Goal: Task Accomplishment & Management: Manage account settings

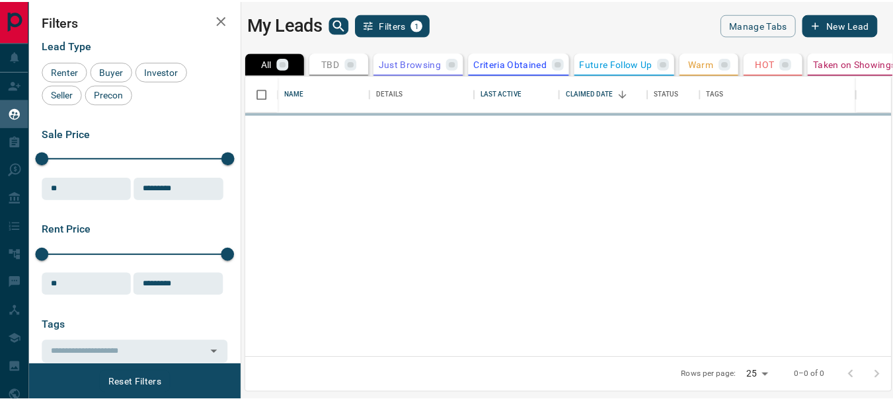
scroll to position [273, 643]
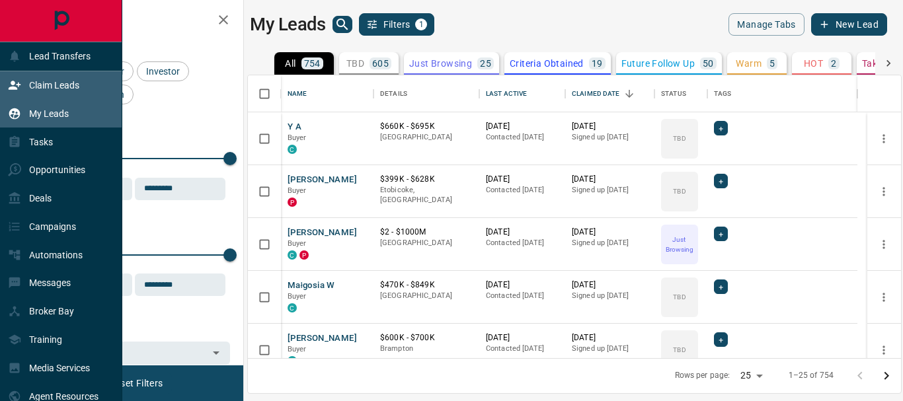
click at [57, 84] on p "Claim Leads" at bounding box center [54, 85] width 50 height 11
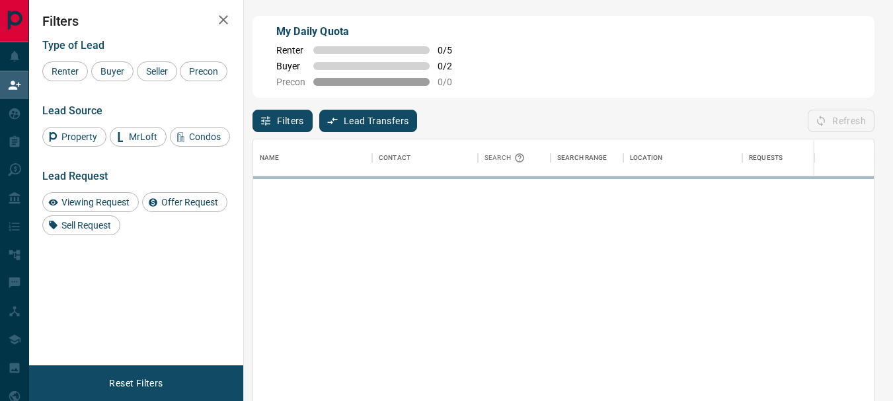
scroll to position [289, 611]
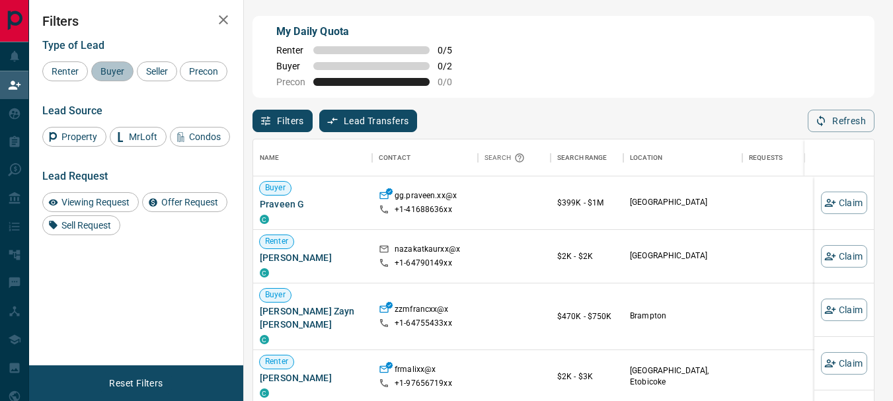
click at [113, 71] on span "Buyer" at bounding box center [112, 71] width 33 height 11
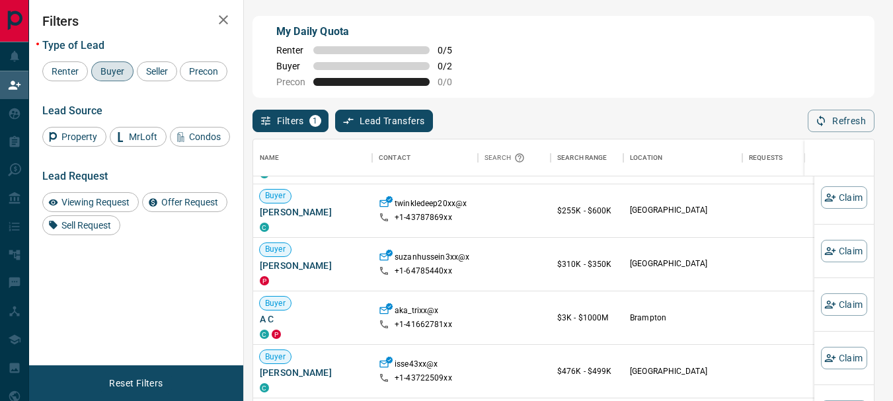
scroll to position [116, 0]
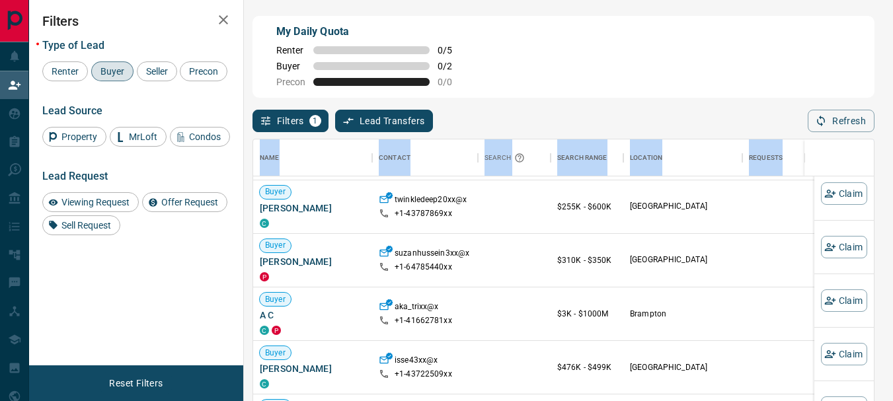
drag, startPoint x: 877, startPoint y: 275, endPoint x: 861, endPoint y: 91, distance: 185.0
click at [861, 91] on div "My Daily Quota Renter 0 / 5 Buyer 0 / 2 Precon 0 / 0 Filters 1 Lead Transfers 0…" at bounding box center [461, 174] width 864 height 348
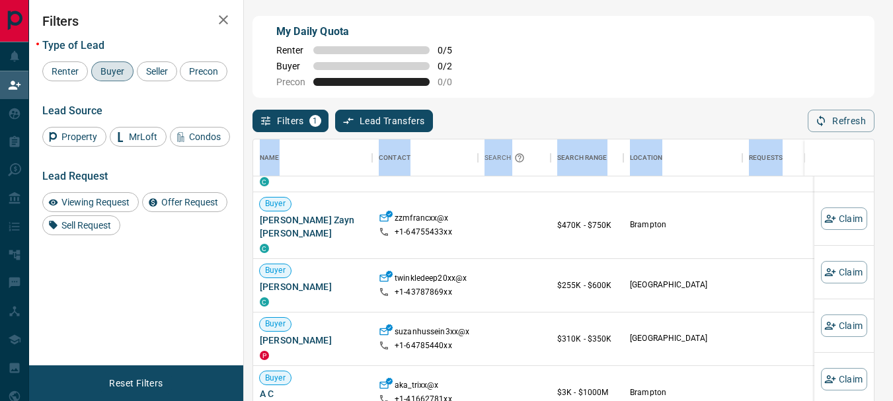
scroll to position [0, 0]
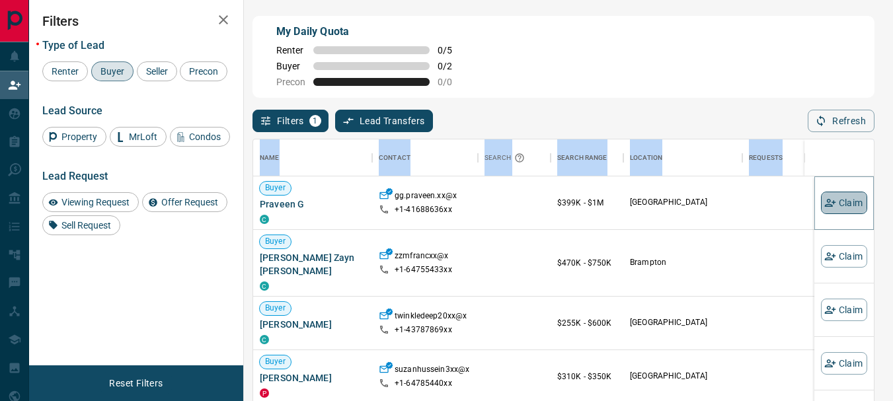
click at [828, 208] on button "Claim" at bounding box center [844, 203] width 46 height 22
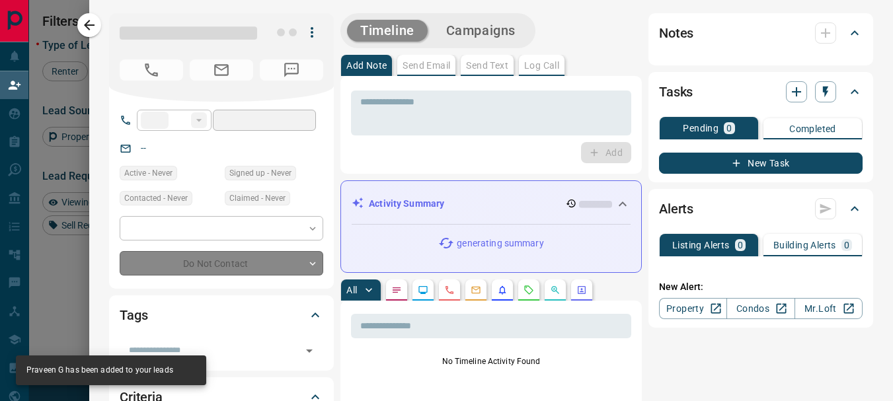
type input "**"
type input "**********"
type input "**"
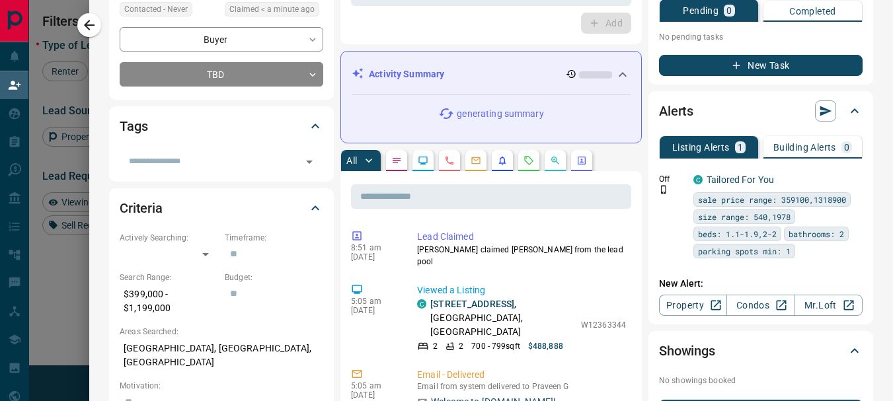
scroll to position [251, 0]
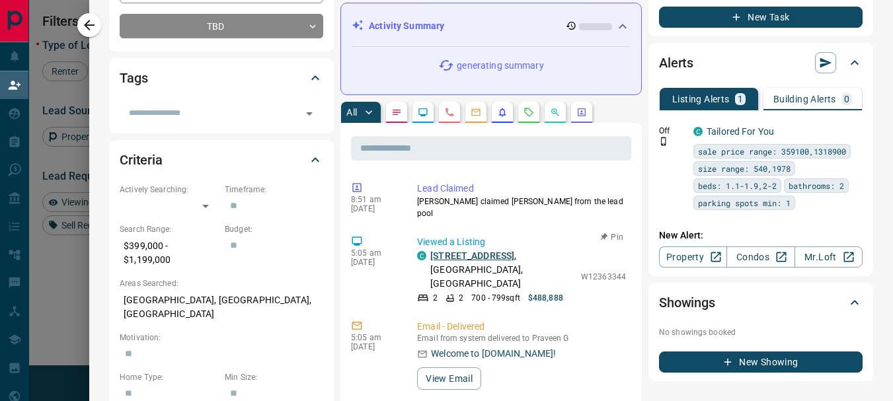
click at [451, 251] on link "[STREET_ADDRESS]" at bounding box center [472, 255] width 84 height 11
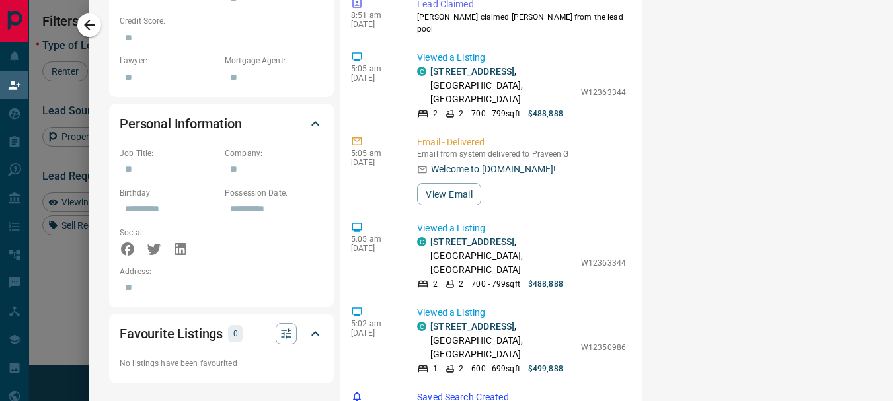
scroll to position [772, 0]
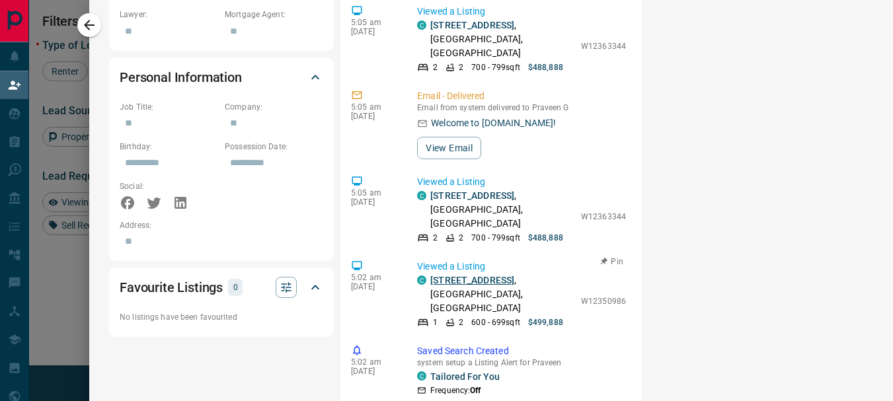
click at [448, 275] on link "[STREET_ADDRESS]" at bounding box center [472, 280] width 84 height 11
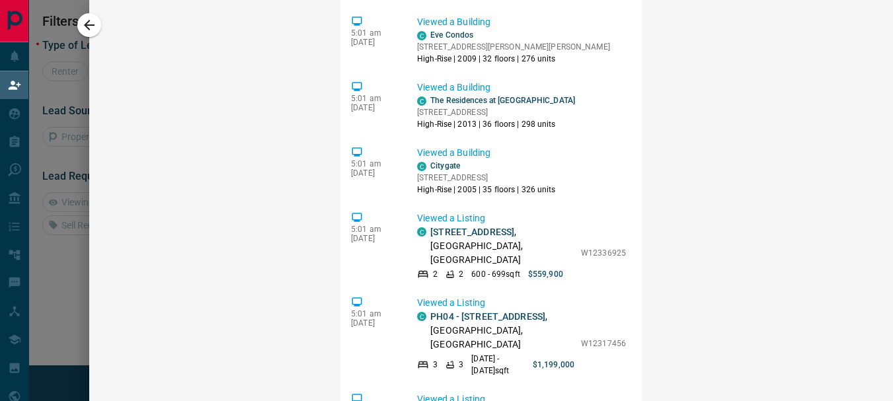
scroll to position [233, 0]
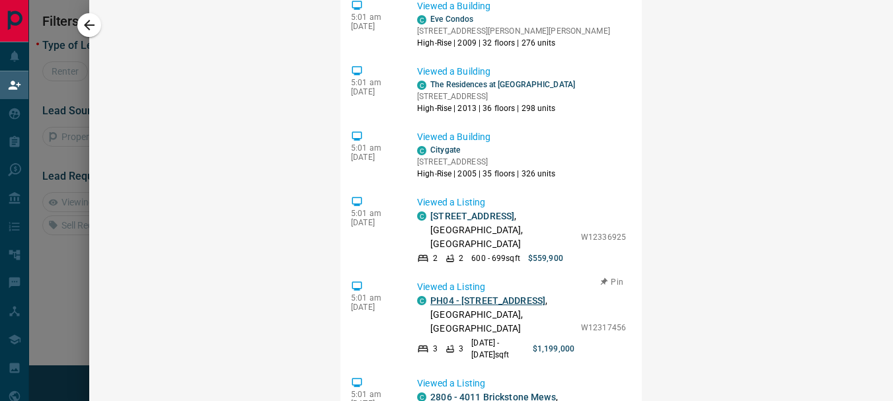
click at [515, 295] on link "PH04 - [STREET_ADDRESS]" at bounding box center [487, 300] width 115 height 11
click at [451, 392] on link "2806 - 4011 Brickstone Mews" at bounding box center [493, 397] width 126 height 11
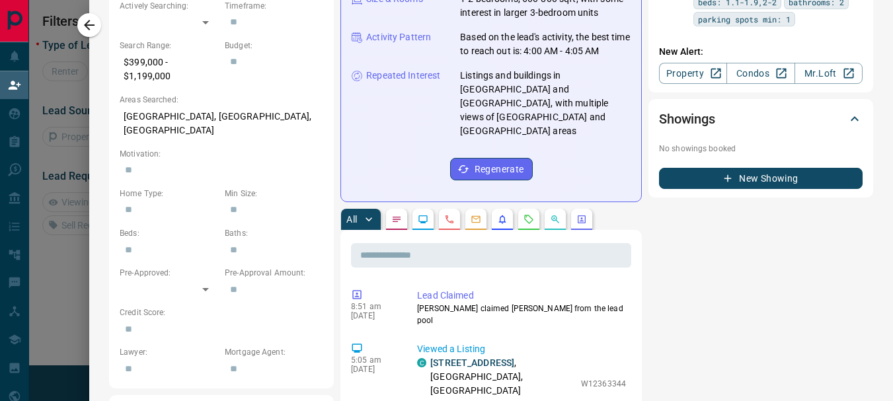
scroll to position [0, 0]
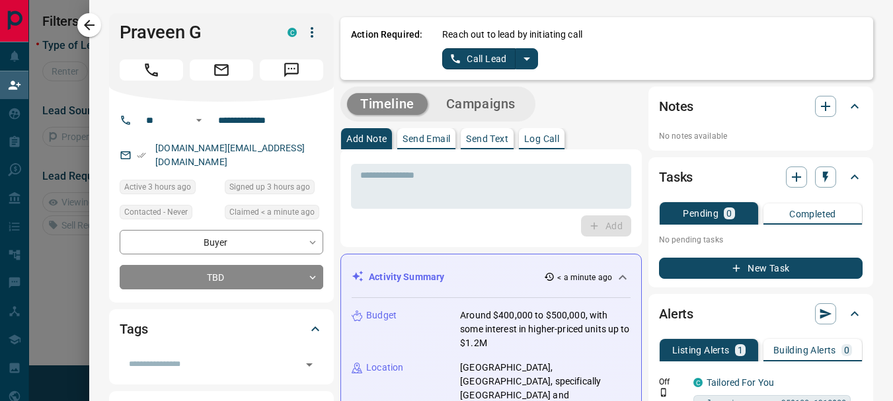
click at [307, 30] on icon "button" at bounding box center [312, 32] width 16 height 16
click at [270, 76] on li "Reallocate" at bounding box center [276, 79] width 78 height 20
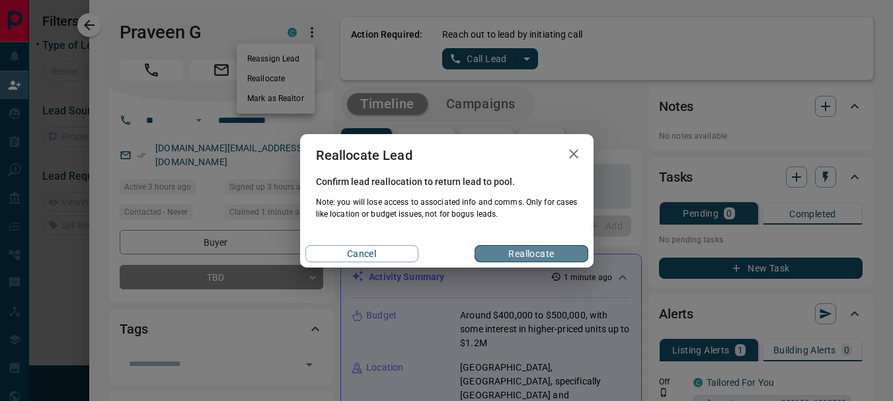
click at [553, 248] on button "Reallocate" at bounding box center [530, 253] width 113 height 17
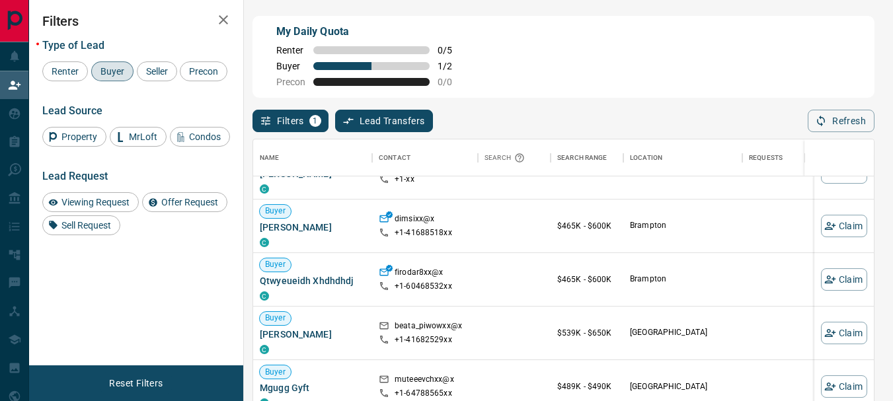
scroll to position [390, 0]
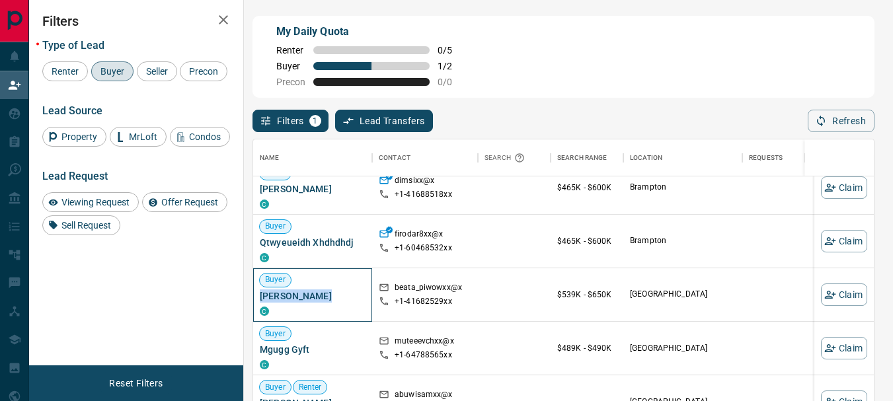
drag, startPoint x: 260, startPoint y: 295, endPoint x: 338, endPoint y: 293, distance: 78.0
click at [338, 293] on span "[PERSON_NAME]" at bounding box center [313, 295] width 106 height 13
click at [832, 297] on button "Claim" at bounding box center [844, 294] width 46 height 22
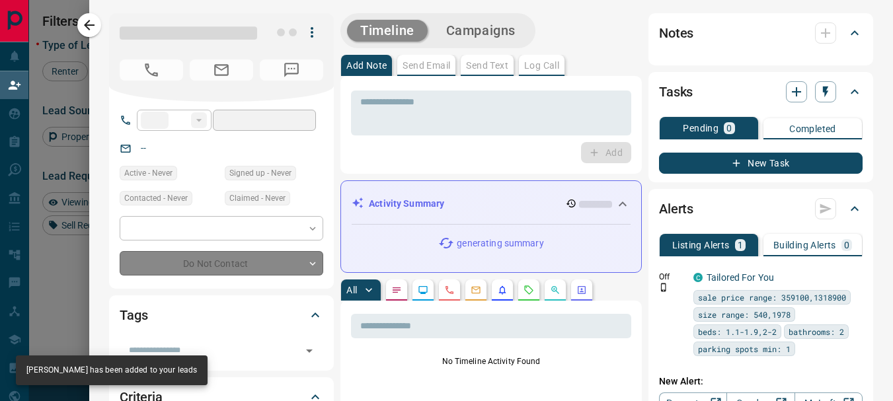
type input "**"
type input "**********"
type input "**"
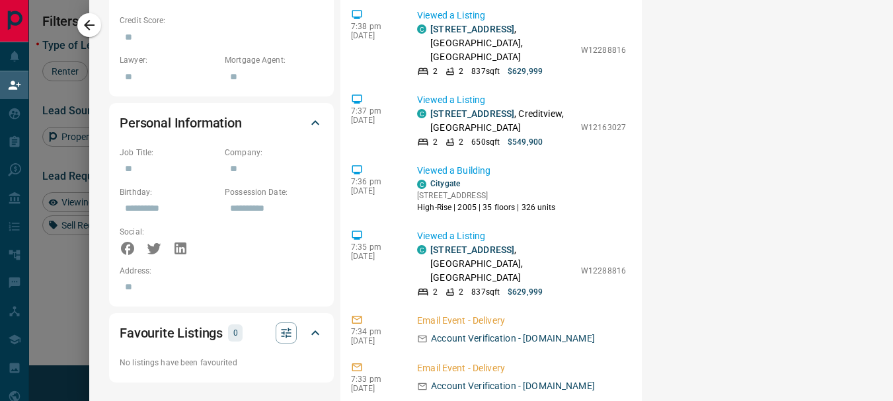
scroll to position [670, 0]
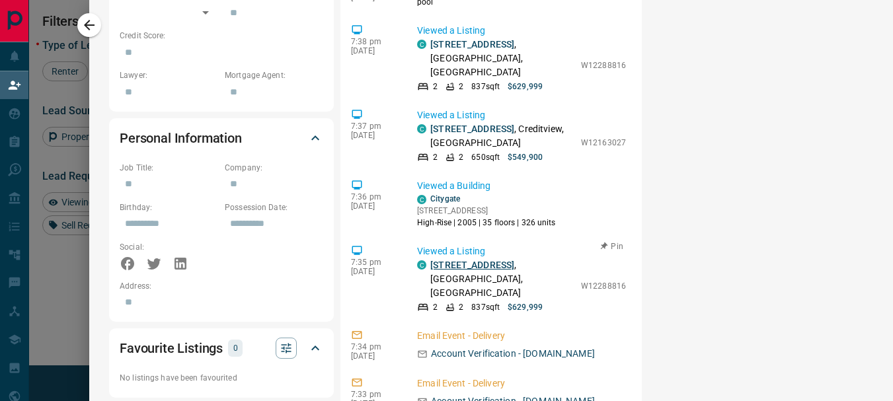
click at [435, 260] on link "[STREET_ADDRESS]" at bounding box center [472, 265] width 84 height 11
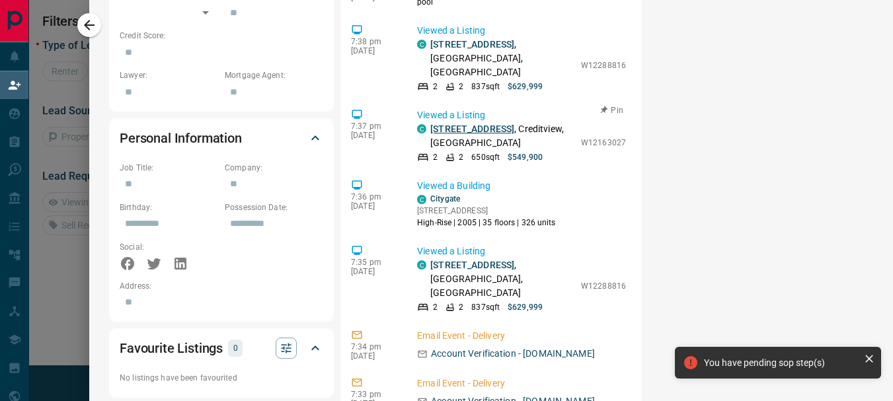
click at [464, 124] on link "[STREET_ADDRESS]" at bounding box center [472, 129] width 84 height 11
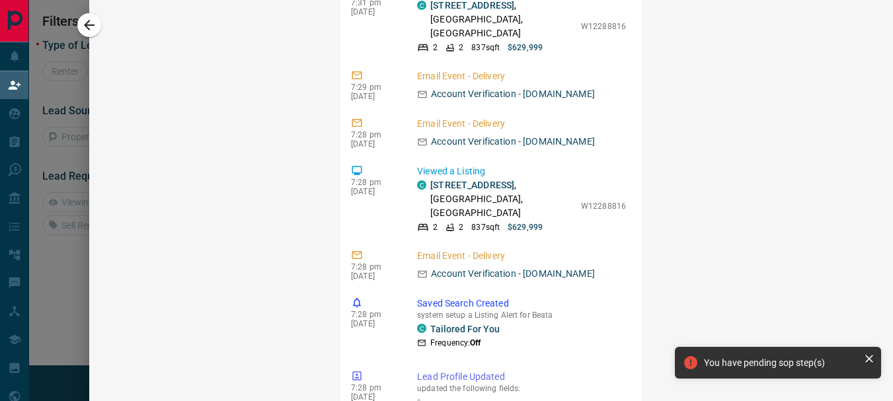
scroll to position [1318, 0]
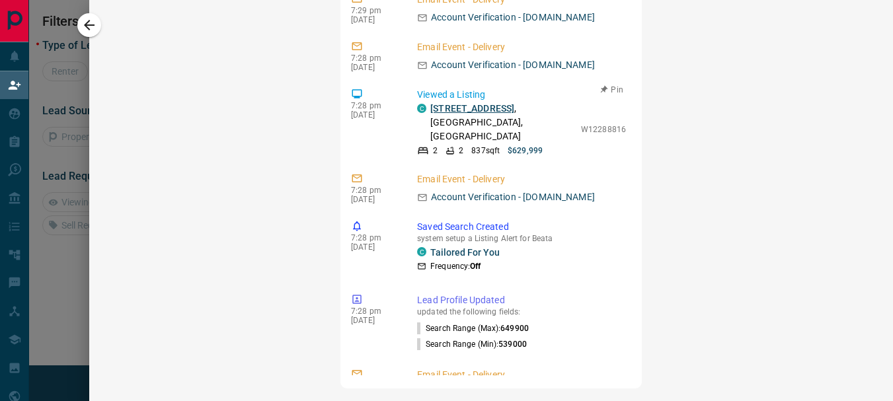
click at [476, 103] on link "[STREET_ADDRESS]" at bounding box center [472, 108] width 84 height 11
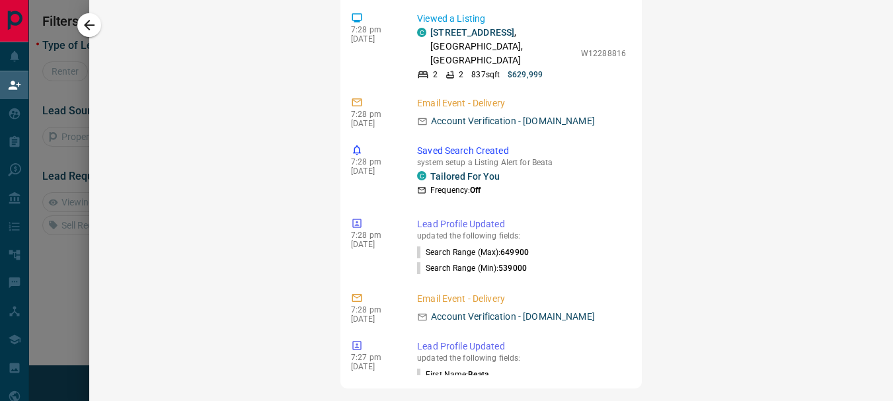
scroll to position [57, 0]
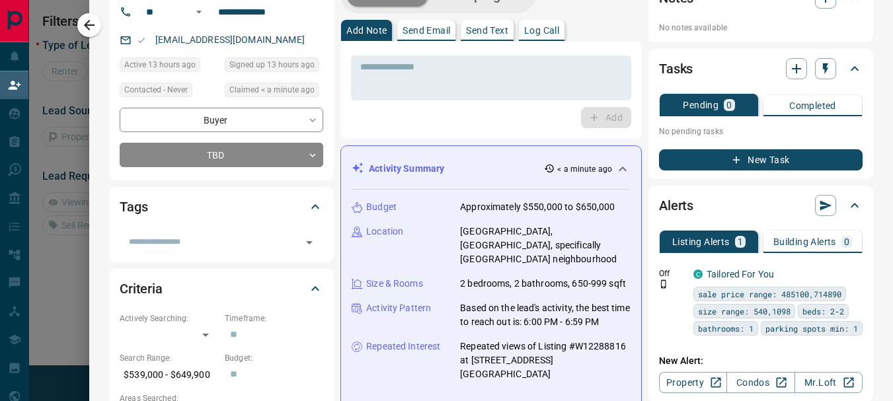
scroll to position [0, 0]
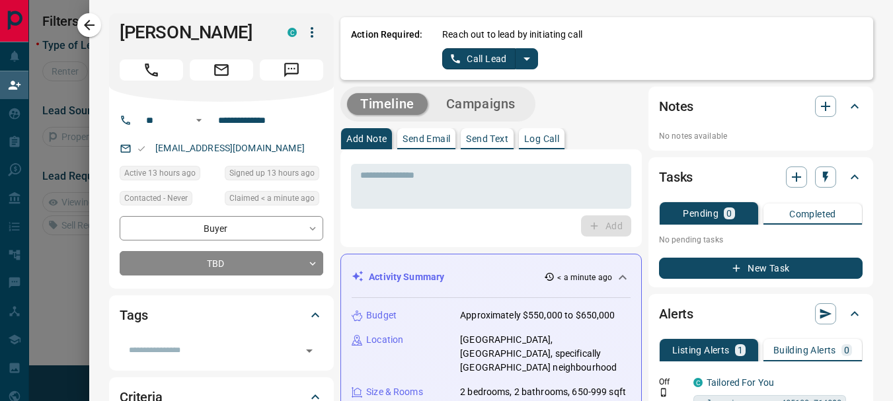
click at [311, 32] on icon "button" at bounding box center [312, 32] width 3 height 11
click at [283, 79] on li "Reallocate" at bounding box center [276, 79] width 78 height 20
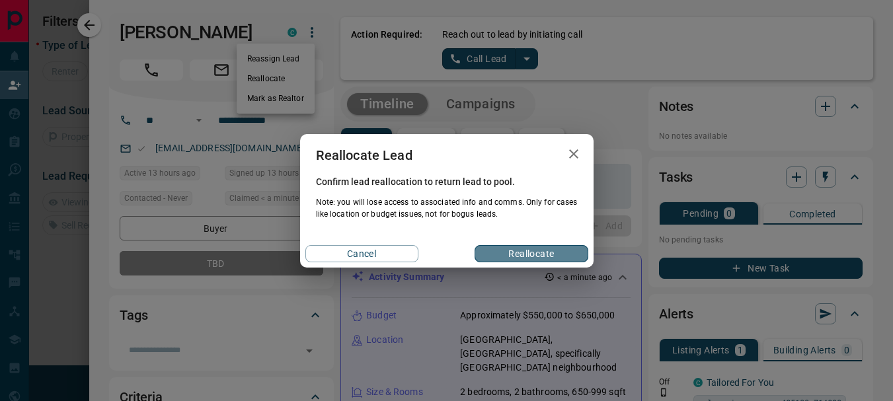
click at [524, 254] on button "Reallocate" at bounding box center [530, 253] width 113 height 17
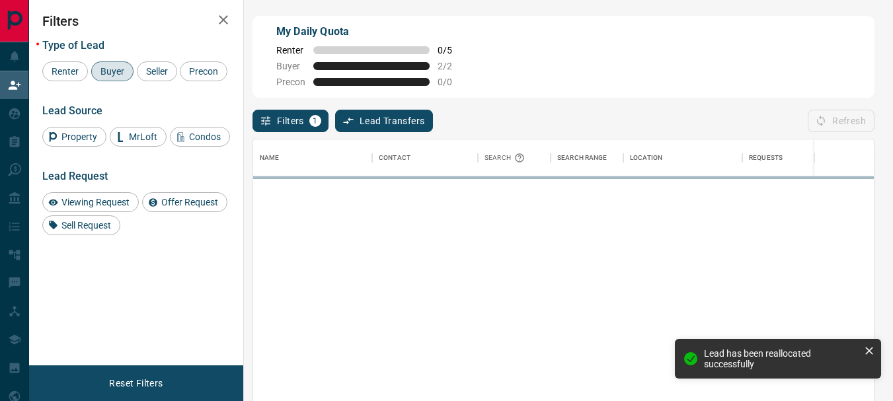
scroll to position [289, 611]
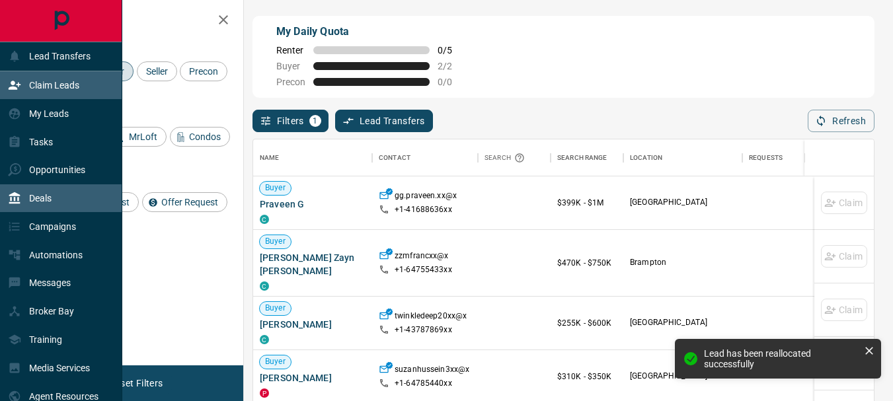
click at [48, 194] on p "Deals" at bounding box center [40, 198] width 22 height 11
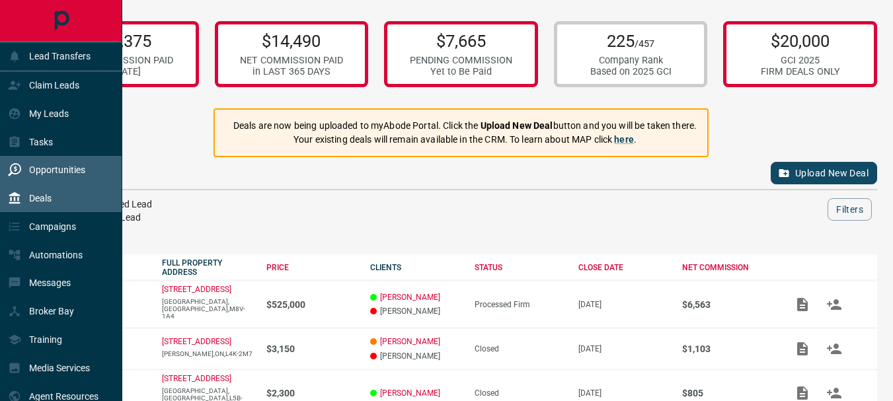
click at [57, 170] on p "Opportunities" at bounding box center [57, 170] width 56 height 11
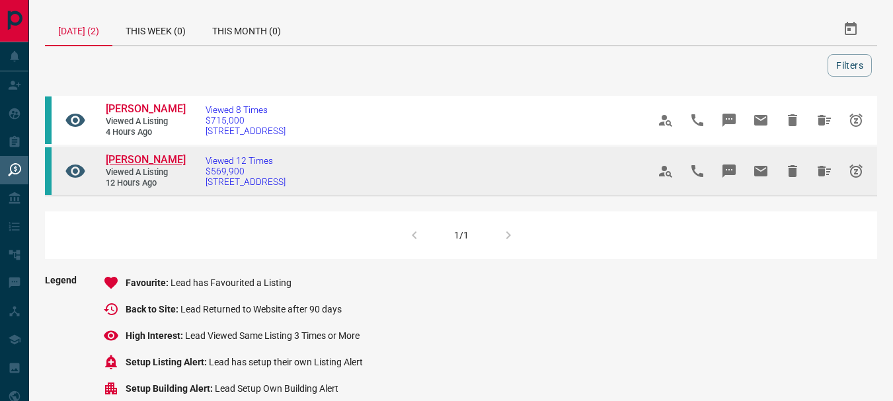
click at [137, 154] on span "[PERSON_NAME]" at bounding box center [146, 159] width 80 height 13
